Goal: Check status: Check status

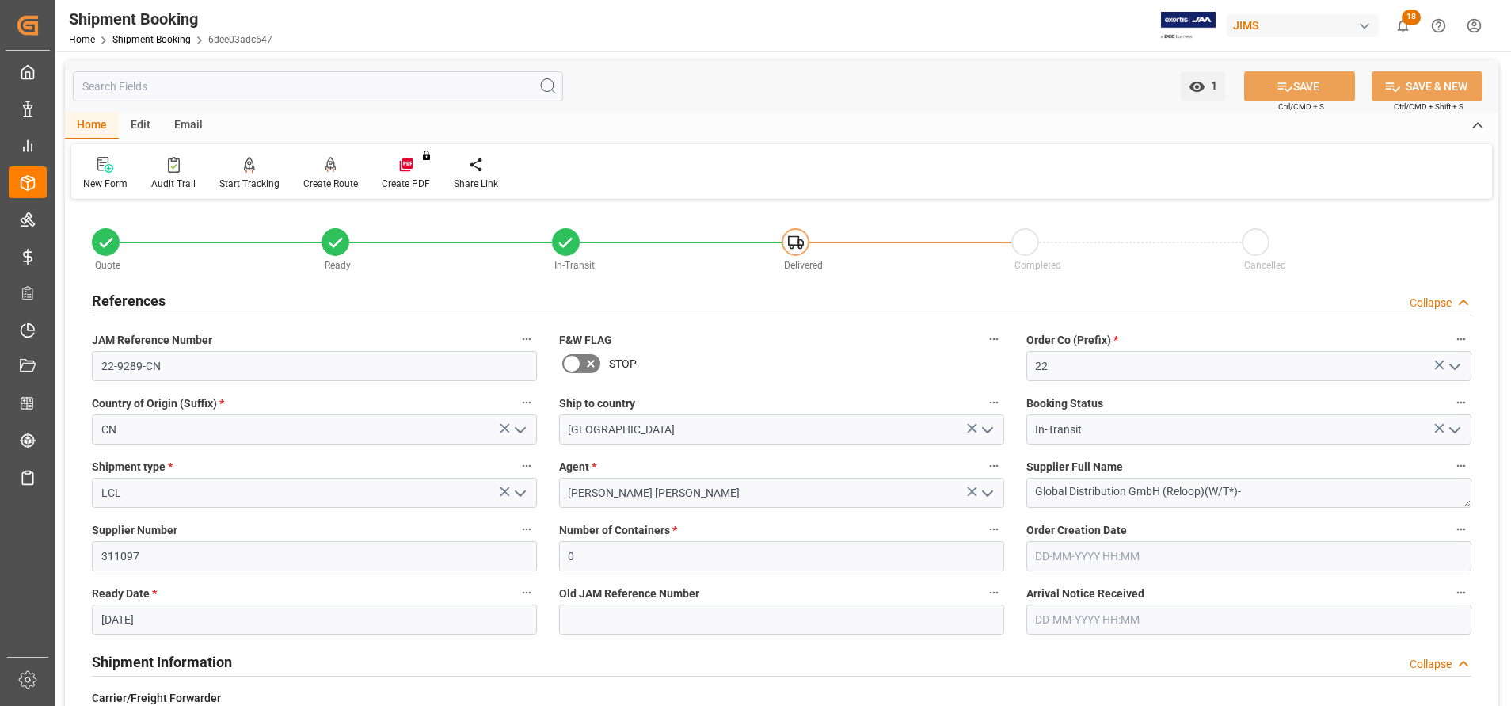
scroll to position [475, 0]
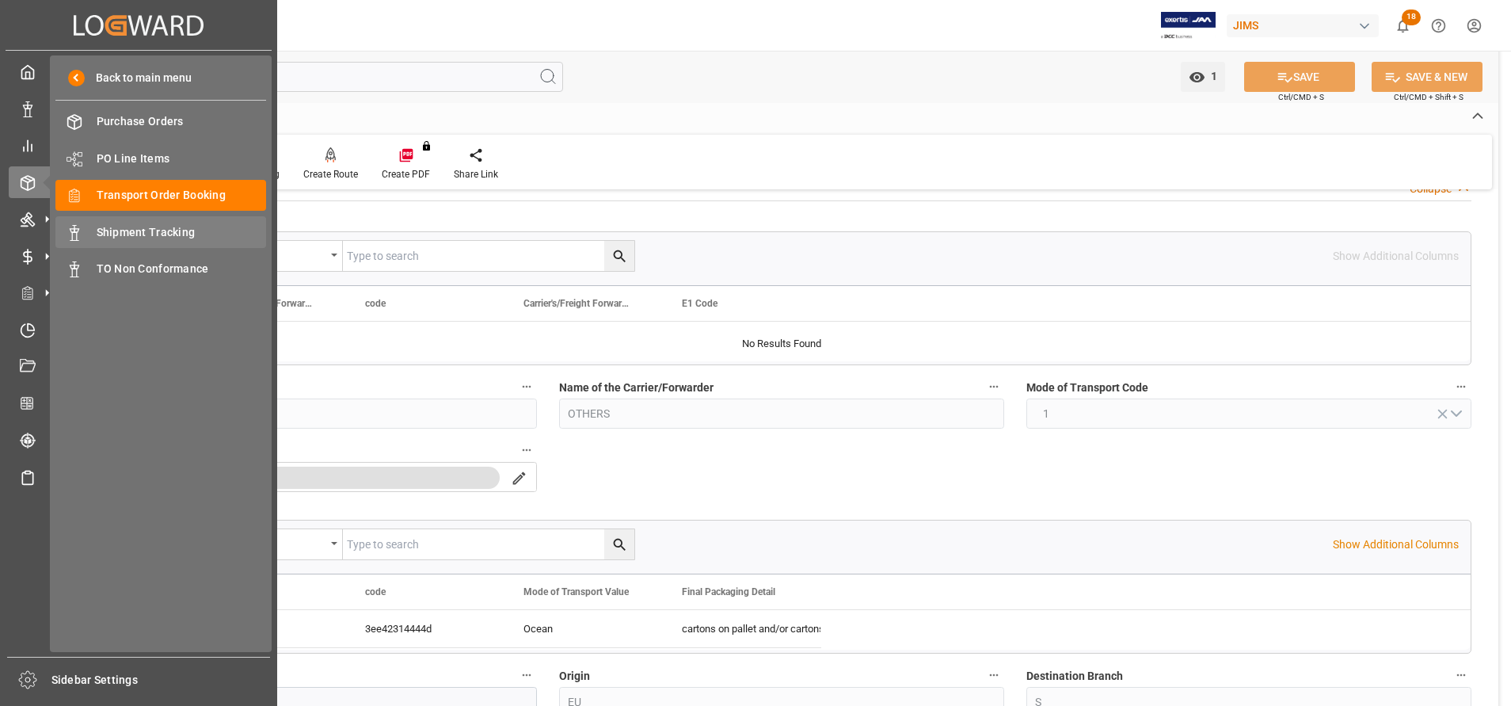
click at [162, 228] on span "Shipment Tracking" at bounding box center [182, 232] width 170 height 17
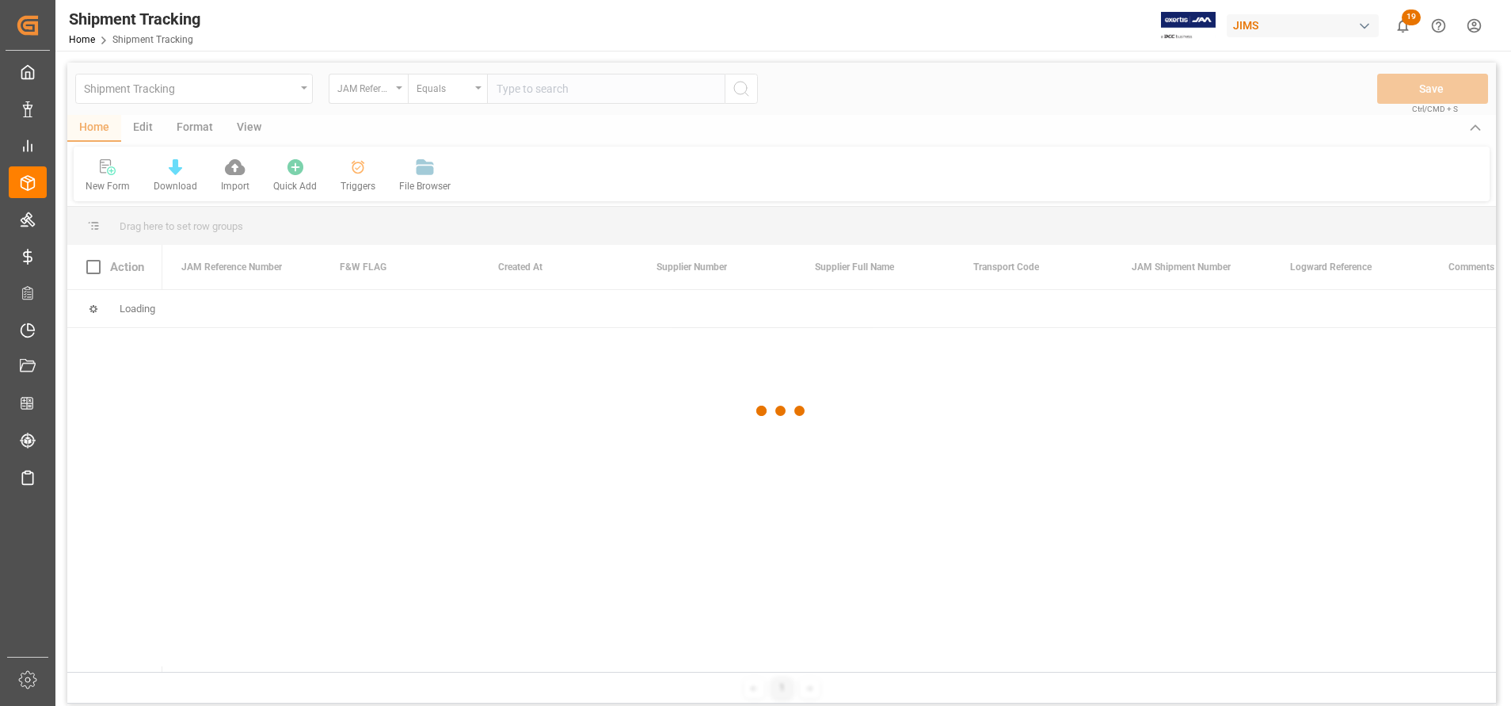
click at [678, 98] on div at bounding box center [781, 411] width 1429 height 696
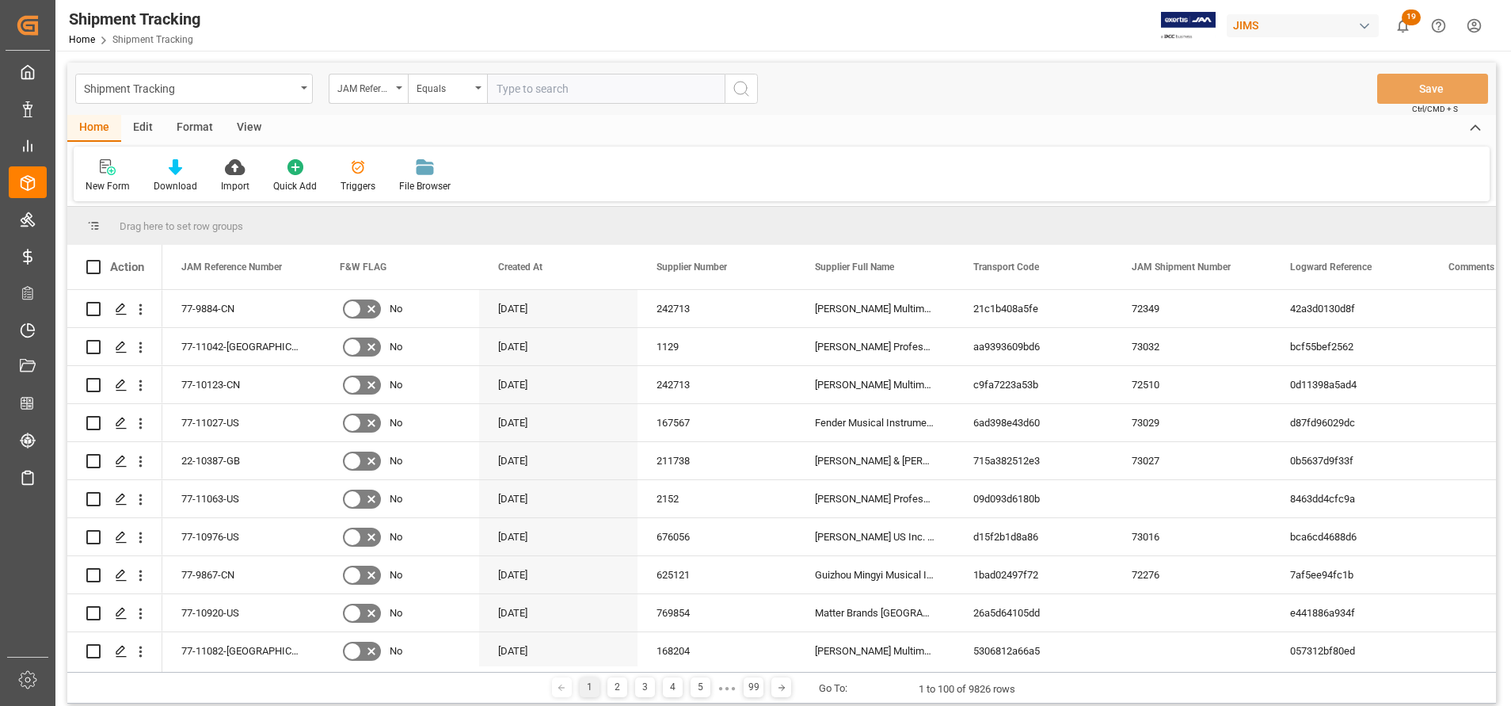
click at [681, 99] on input "text" at bounding box center [606, 89] width 238 height 30
paste input "CAIU2389700"
type input "CAIU2389700"
click at [749, 90] on icon "search button" at bounding box center [741, 88] width 19 height 19
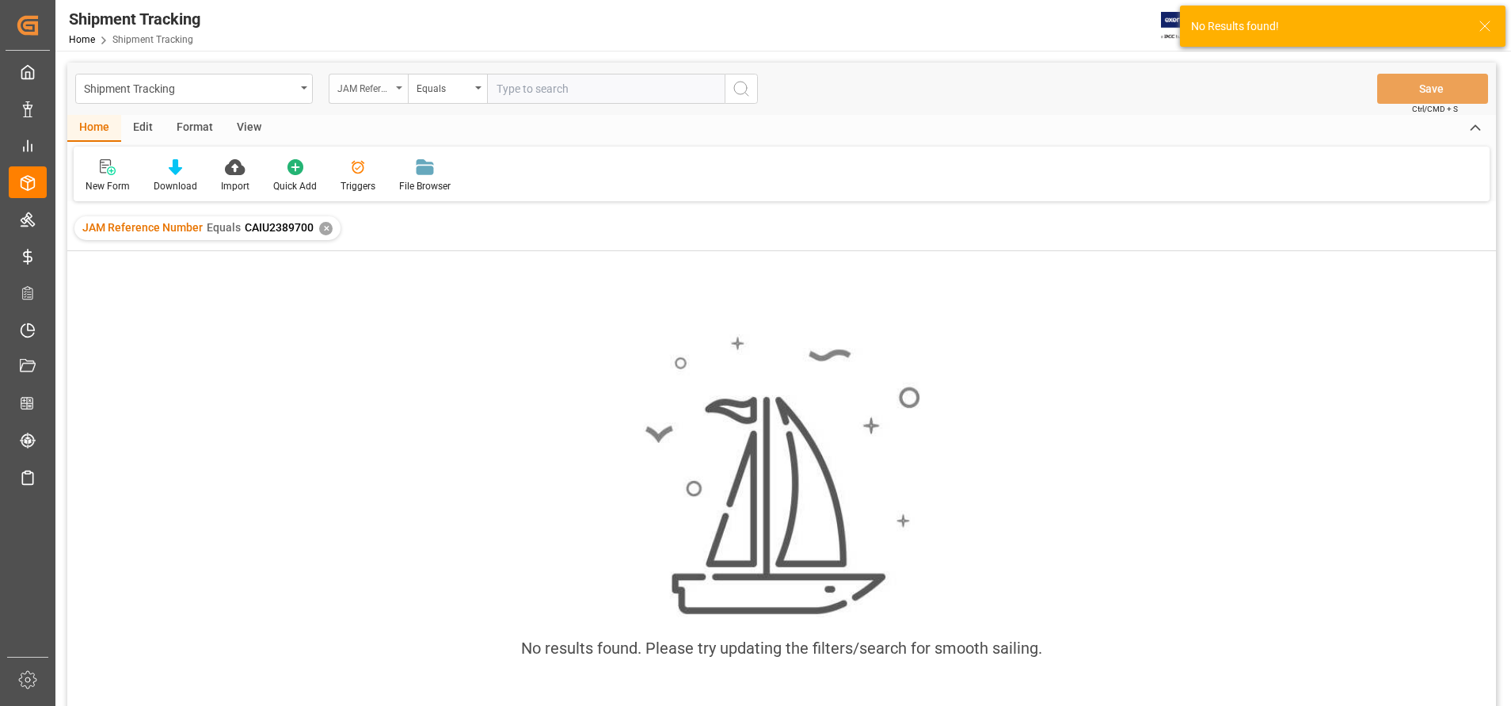
click at [355, 97] on div "JAM Reference Number" at bounding box center [368, 89] width 79 height 30
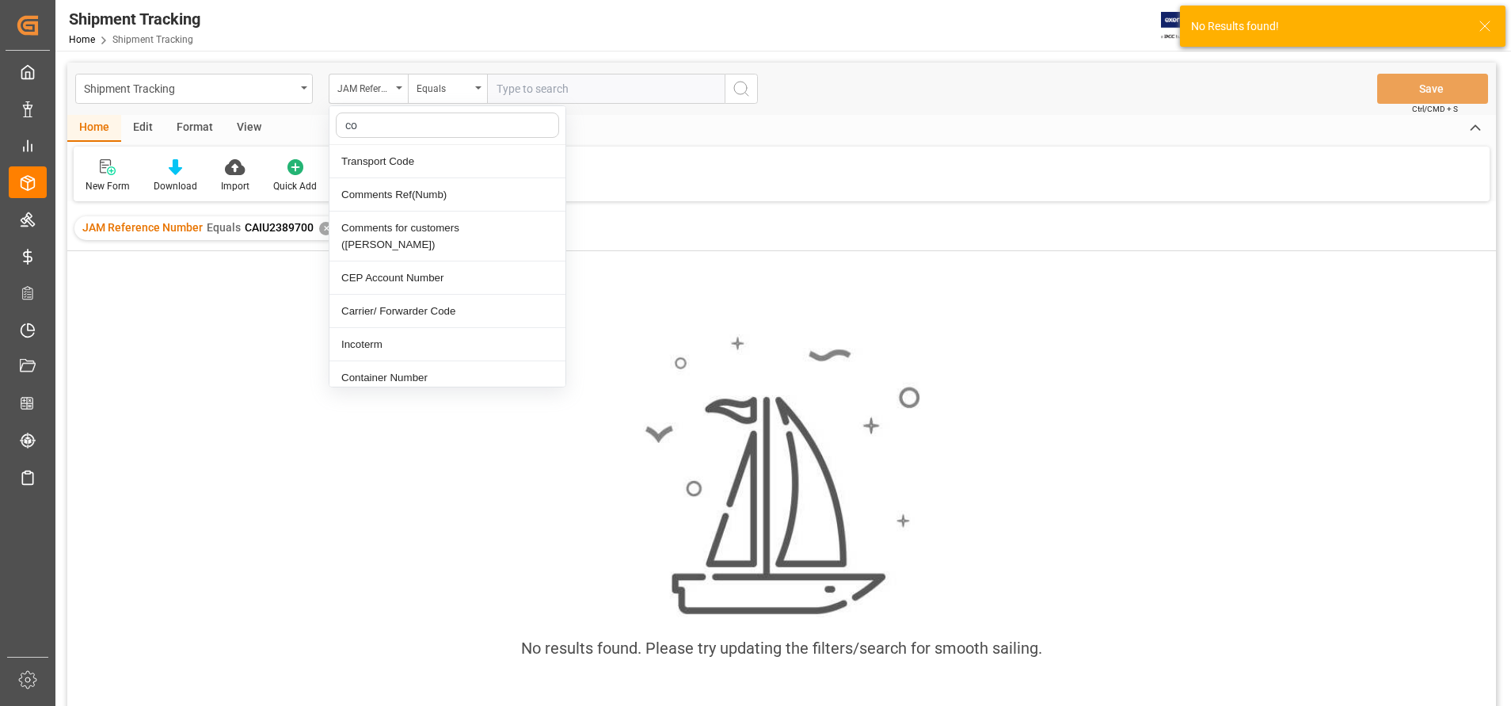
type input "con"
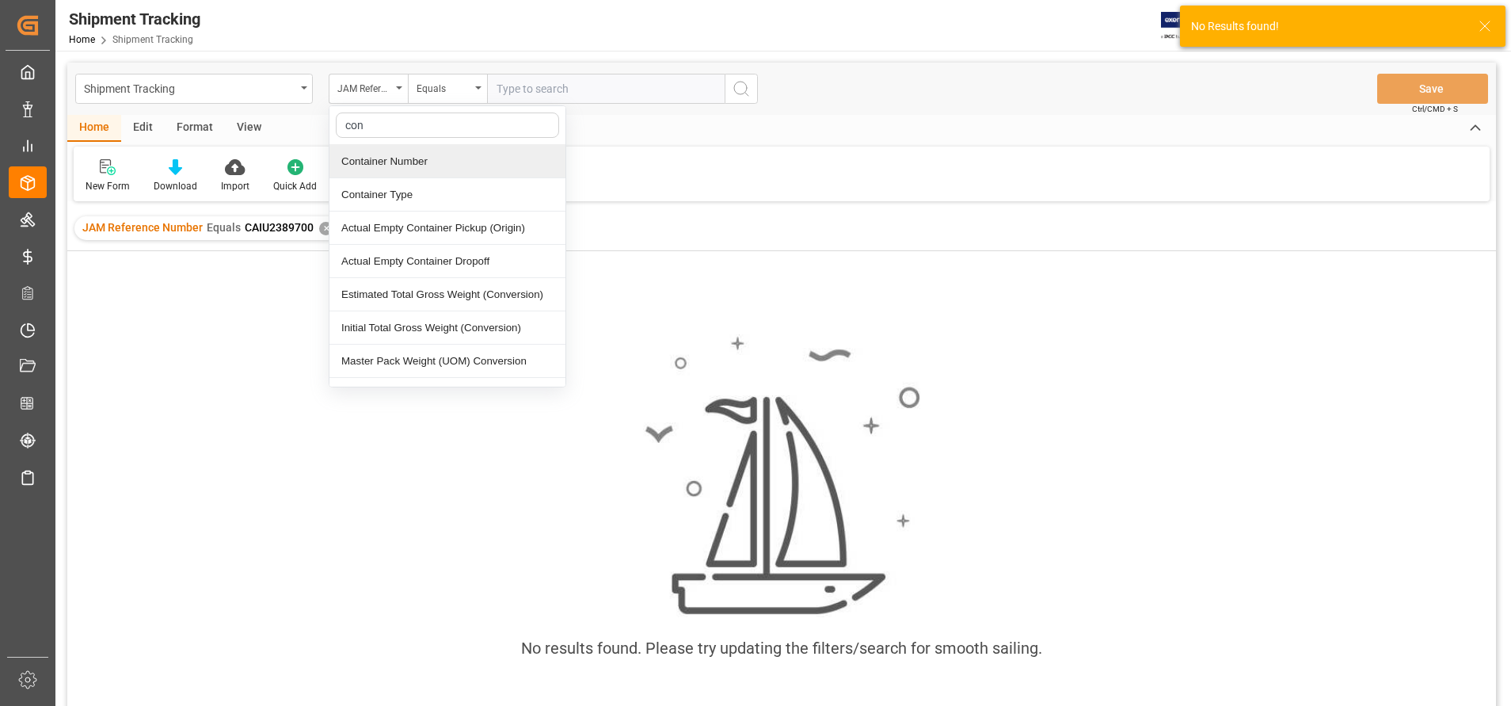
click at [428, 171] on div "Container Number" at bounding box center [448, 161] width 236 height 33
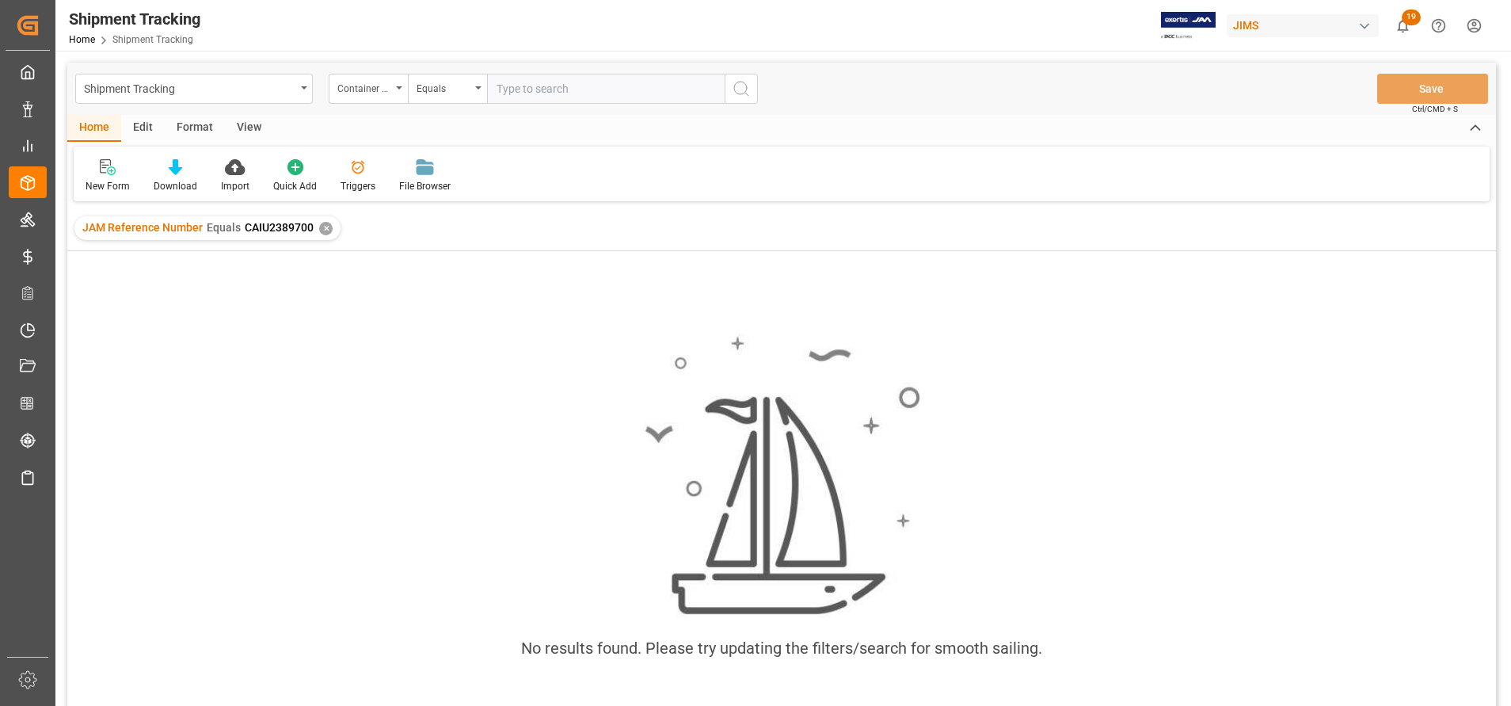
click at [559, 93] on input "text" at bounding box center [606, 89] width 238 height 30
paste input "CAIU2389700"
type input "CAIU2389700"
click at [741, 90] on icon "search button" at bounding box center [741, 88] width 19 height 19
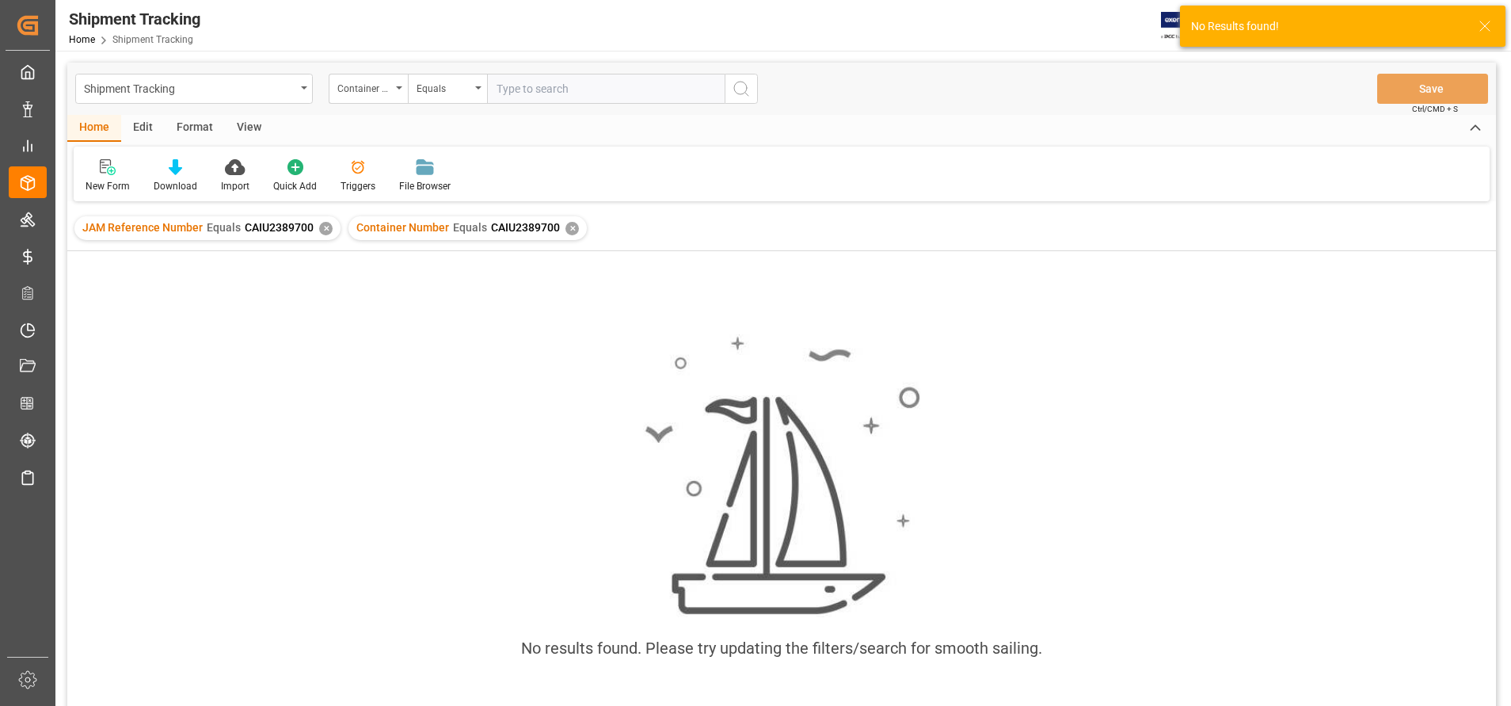
click at [328, 226] on div "✕" at bounding box center [325, 228] width 13 height 13
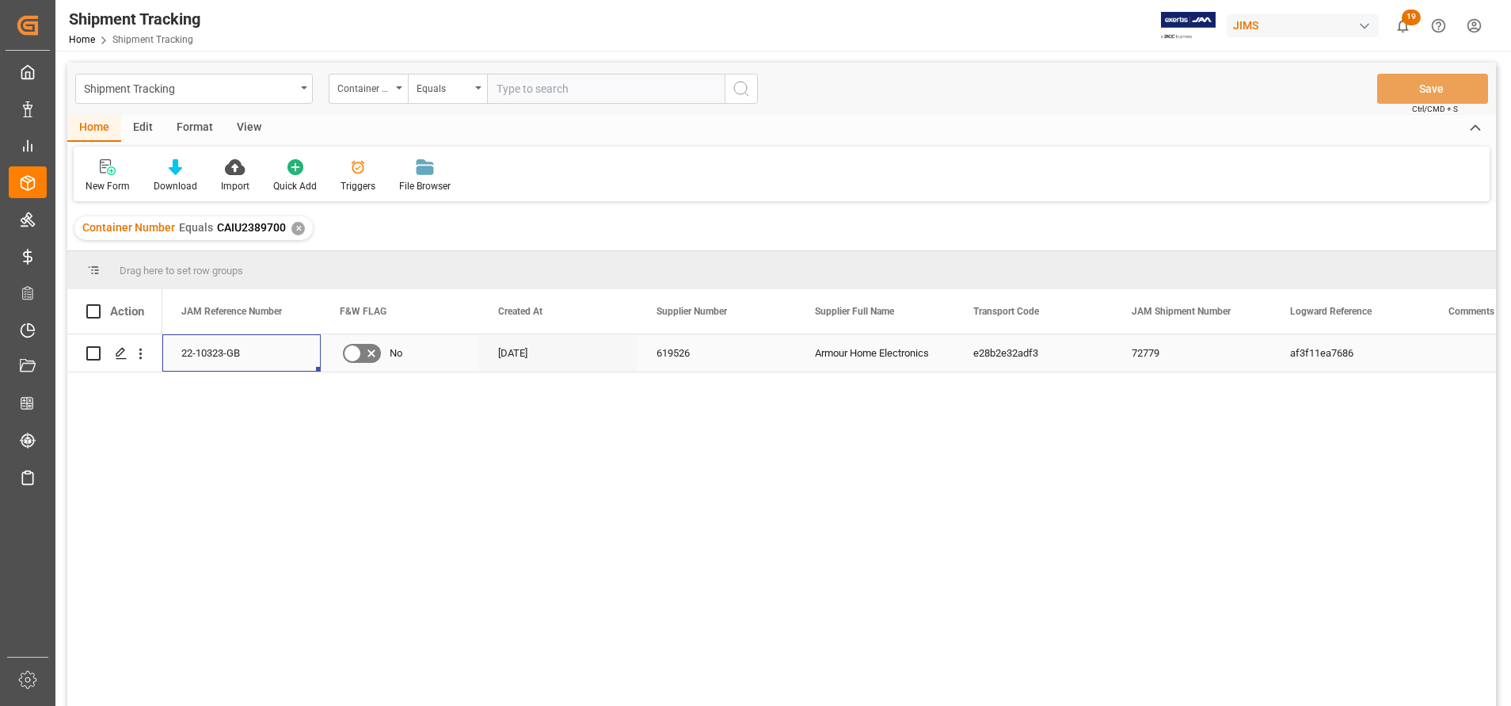
click at [206, 351] on div "22-10323-GB" at bounding box center [241, 352] width 158 height 37
click at [838, 473] on div "22-10323-GB No [DATE] 619526 Armour Home Electronics e28b2e32adf3 72779 af3f11e…" at bounding box center [829, 525] width 1334 height 382
click at [856, 353] on div "Armour Home Electronics" at bounding box center [875, 352] width 158 height 37
click at [1184, 354] on div "72779" at bounding box center [1192, 352] width 158 height 37
click at [557, 82] on input "text" at bounding box center [606, 89] width 238 height 30
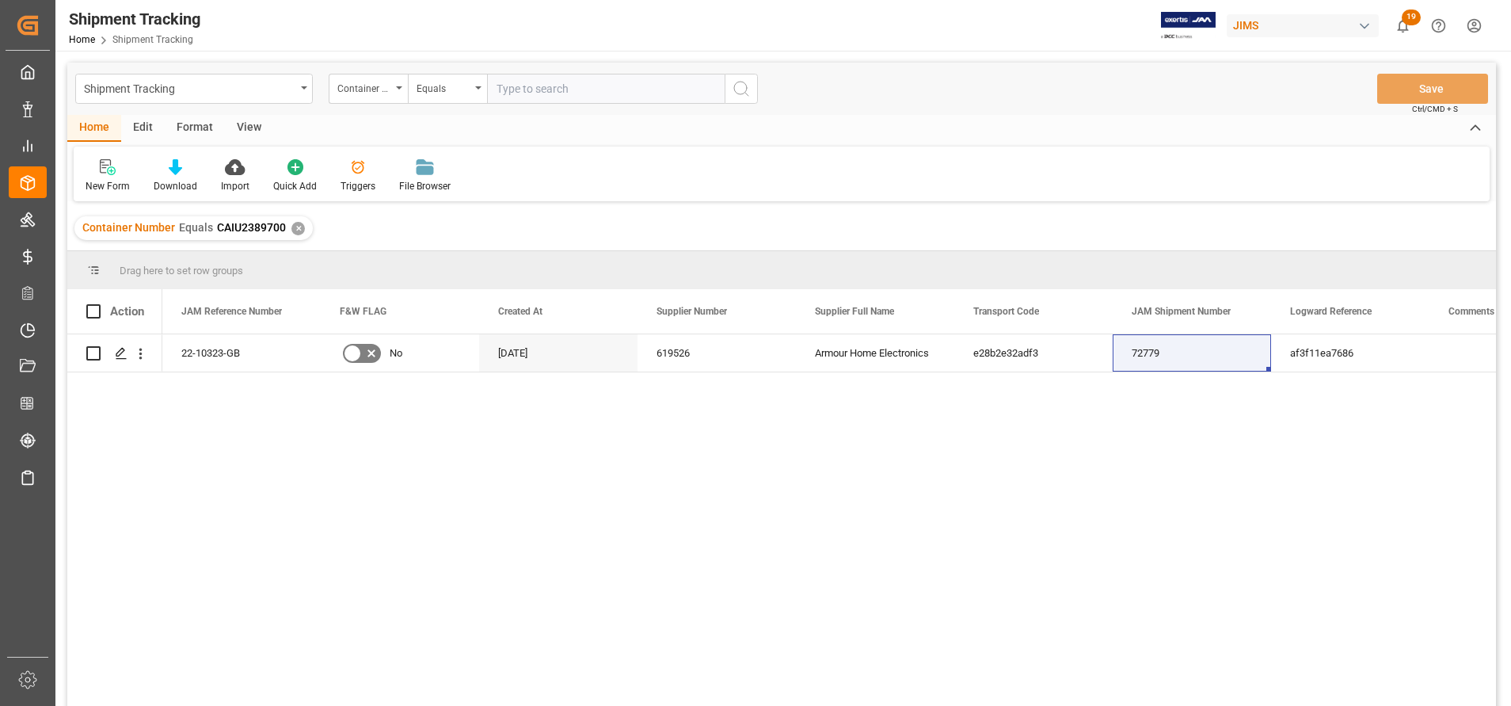
paste input "FFAU3595060"
type input "FFAU3595060"
click at [741, 93] on icon "search button" at bounding box center [741, 88] width 19 height 19
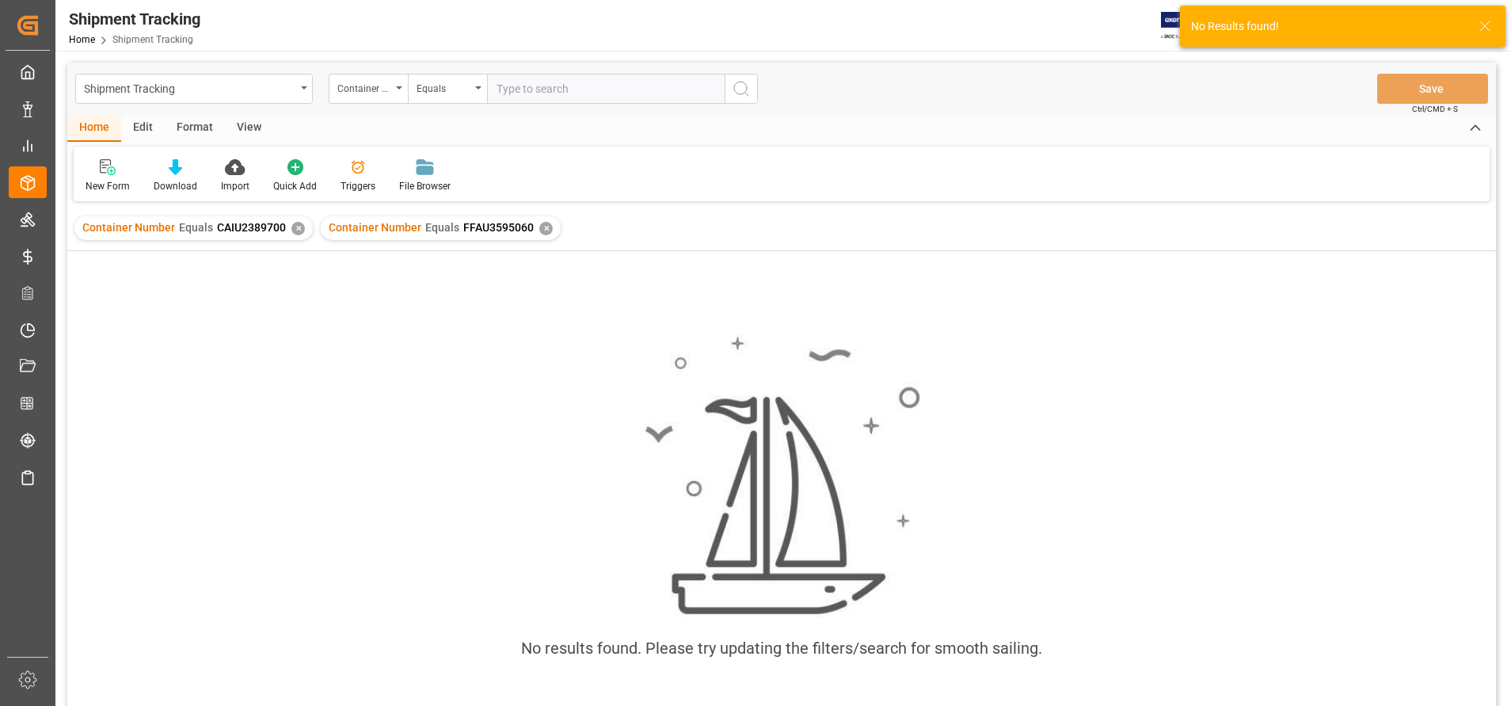
click at [298, 230] on div "✕" at bounding box center [297, 228] width 13 height 13
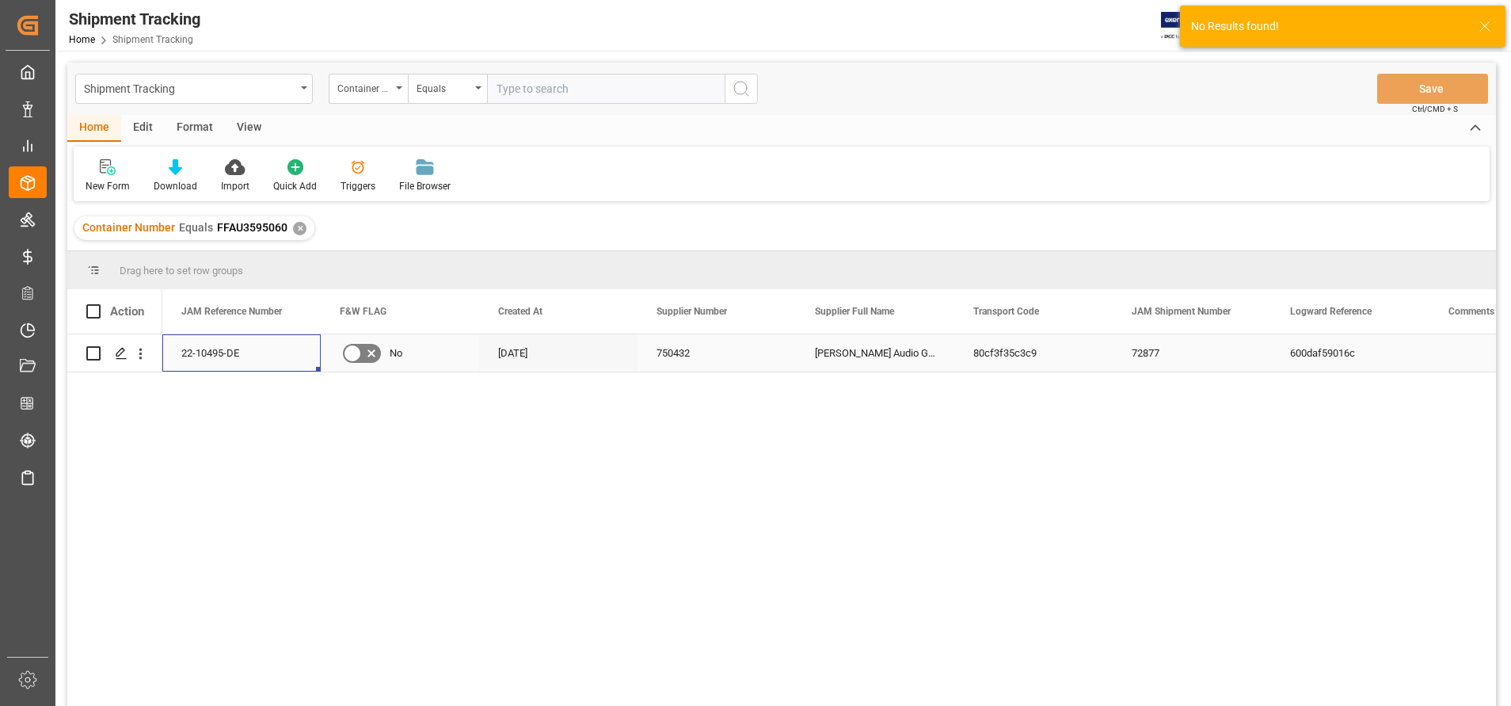
click at [229, 356] on div "22-10495-DE" at bounding box center [241, 352] width 158 height 37
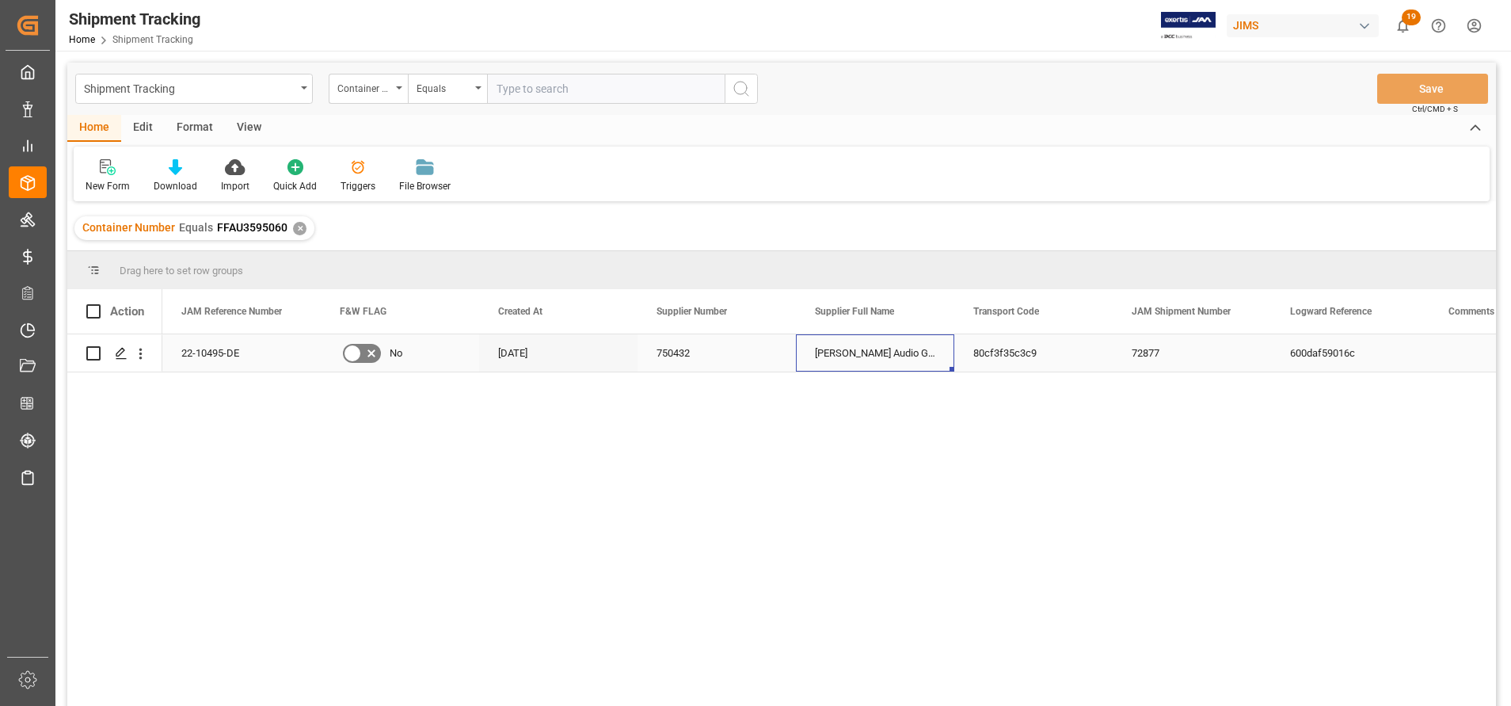
click at [890, 349] on div "[PERSON_NAME] Audio GmbH" at bounding box center [875, 352] width 158 height 37
click at [1152, 352] on div "72877" at bounding box center [1192, 352] width 158 height 37
